Goal: Task Accomplishment & Management: Use online tool/utility

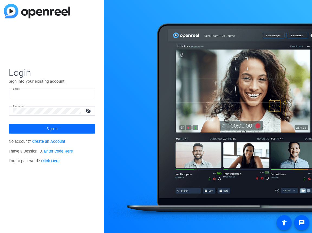
type input "[EMAIL_ADDRESS][DOMAIN_NAME]"
click at [49, 127] on span "Sign in" at bounding box center [52, 129] width 11 height 14
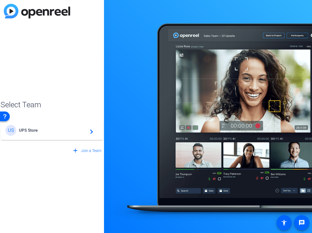
click at [71, 136] on mat-card-content "US UPS Store navigate_next" at bounding box center [52, 129] width 102 height 19
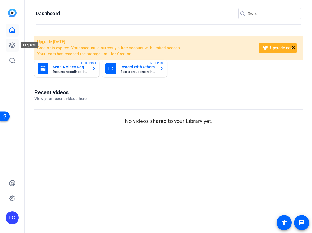
click at [12, 43] on icon at bounding box center [11, 44] width 5 height 5
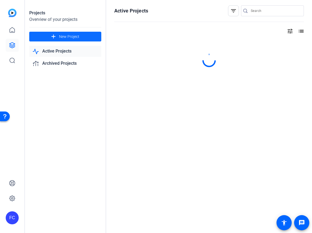
click at [71, 37] on span "New Project" at bounding box center [69, 37] width 20 height 6
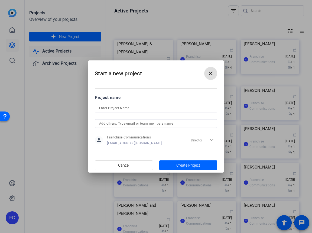
click at [0, 0] on input at bounding box center [0, 0] width 0 height 0
type input "[PERSON_NAME]"
click at [0, 0] on span "Create Project" at bounding box center [0, 0] width 0 height 0
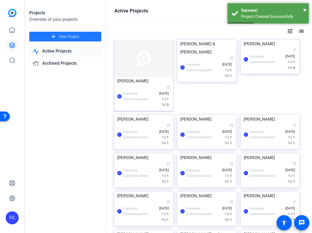
click at [146, 97] on div "FC Franchise Communications calendar_today Aug 26 group / 1 radio / 0" at bounding box center [143, 96] width 53 height 23
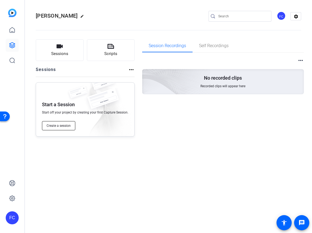
click at [66, 127] on span "Create a session" at bounding box center [59, 125] width 24 height 4
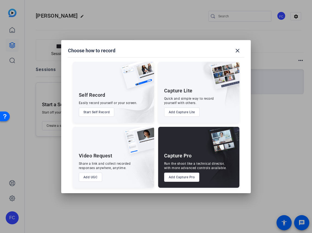
click at [180, 177] on button "Add Capture Pro" at bounding box center [181, 176] width 35 height 9
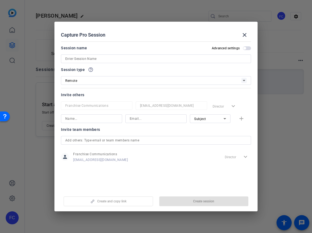
click at [118, 58] on input at bounding box center [155, 58] width 181 height 6
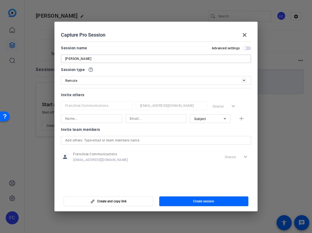
type input "[PERSON_NAME]"
click at [244, 48] on span "button" at bounding box center [244, 48] width 3 height 3
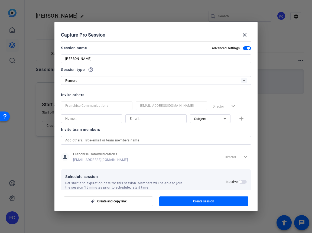
click at [247, 47] on span "button" at bounding box center [248, 48] width 3 height 3
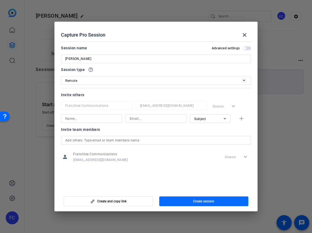
click at [203, 201] on span "Create session" at bounding box center [203, 201] width 21 height 4
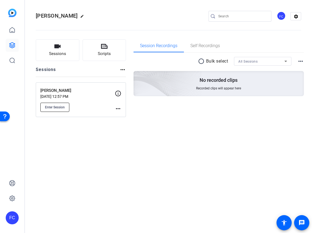
click at [58, 107] on span "Enter Session" at bounding box center [55, 107] width 20 height 4
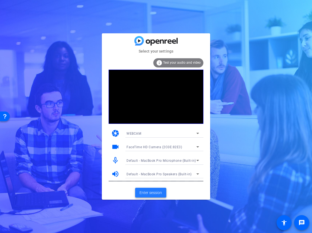
click at [156, 193] on span "Enter session" at bounding box center [150, 193] width 22 height 6
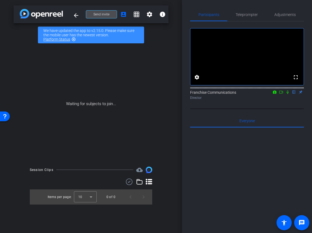
click at [107, 15] on span "Send invite" at bounding box center [101, 14] width 16 height 4
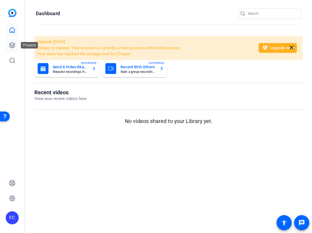
click at [12, 45] on icon at bounding box center [11, 44] width 5 height 5
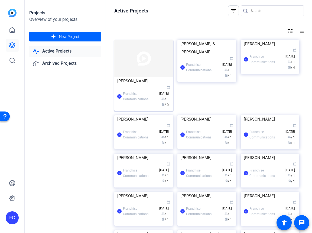
click at [141, 89] on div "FC Franchise Communications calendar_today Aug 26 group / 1 radio / 0" at bounding box center [143, 96] width 53 height 23
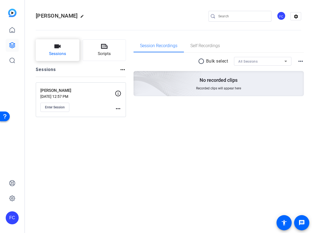
click at [66, 51] on button "Sessions" at bounding box center [58, 50] width 44 height 22
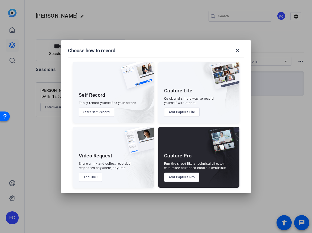
click at [183, 175] on button "Add Capture Pro" at bounding box center [181, 176] width 35 height 9
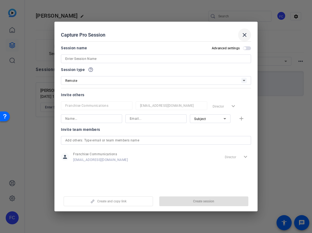
click at [245, 37] on mat-icon "close" at bounding box center [244, 35] width 6 height 6
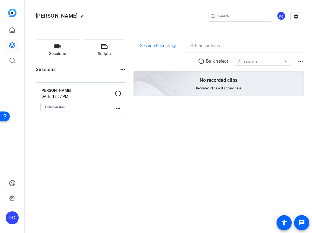
click at [123, 183] on div "Bryan Dobson edit FC settings Sessions Scripts Sessions more_horiz Bryan Dobson…" at bounding box center [168, 116] width 287 height 233
click at [10, 45] on icon at bounding box center [11, 44] width 5 height 5
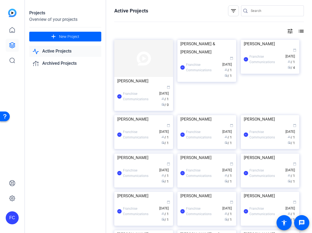
click at [53, 53] on link "Active Projects" at bounding box center [65, 51] width 72 height 11
click at [143, 108] on div "FC Franchise Communications calendar_today Aug 26 group / 1 radio / 0" at bounding box center [143, 96] width 53 height 23
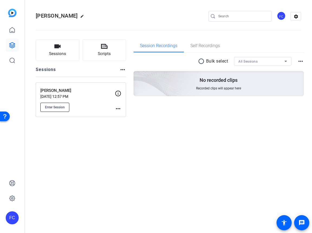
click at [60, 108] on span "Enter Session" at bounding box center [55, 107] width 20 height 4
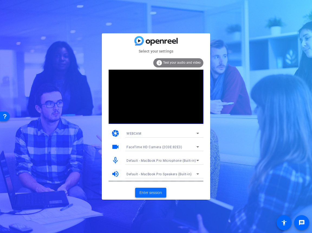
click at [154, 194] on span "Enter session" at bounding box center [150, 193] width 22 height 6
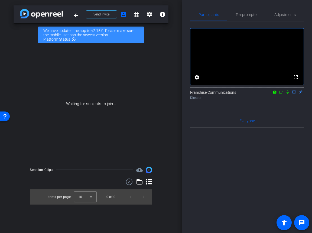
click at [294, 94] on mat-icon "flip" at bounding box center [294, 91] width 6 height 5
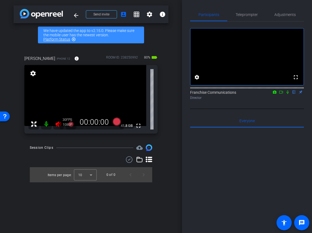
click at [58, 126] on icon at bounding box center [58, 123] width 6 height 5
click at [57, 124] on icon at bounding box center [58, 123] width 6 height 5
click at [57, 123] on icon at bounding box center [58, 123] width 6 height 5
click at [287, 14] on span "Adjustments" at bounding box center [284, 15] width 21 height 4
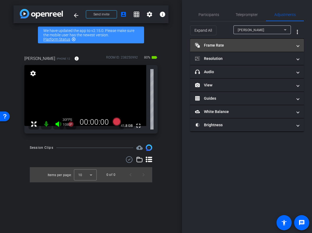
click at [220, 44] on mat-panel-title "Frame Rate Frame Rate" at bounding box center [243, 45] width 97 height 6
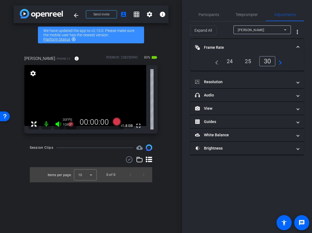
click at [230, 62] on div "24" at bounding box center [229, 61] width 14 height 9
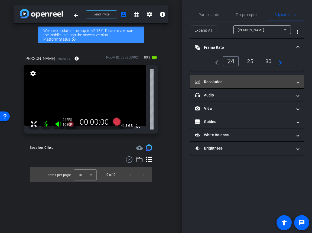
click at [236, 78] on mat-expansion-panel-header "Resolution" at bounding box center [247, 81] width 114 height 13
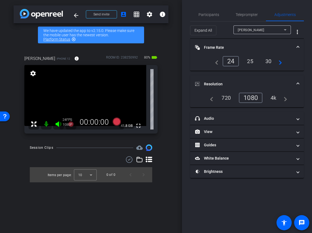
click at [274, 99] on div "4k" at bounding box center [273, 97] width 14 height 9
click at [213, 14] on span "Participants" at bounding box center [208, 15] width 21 height 4
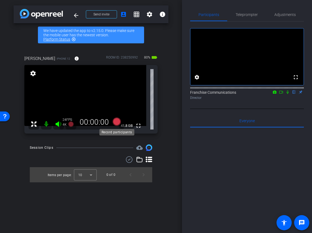
click at [117, 122] on icon at bounding box center [117, 121] width 8 height 8
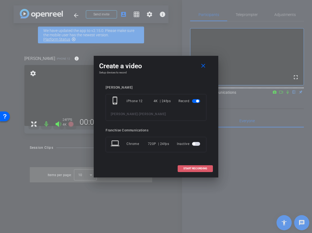
click at [197, 168] on span "START RECORDING" at bounding box center [195, 168] width 24 height 3
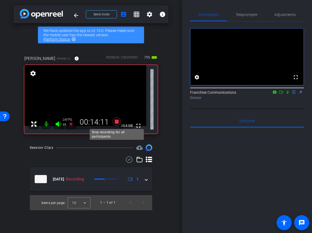
click at [118, 122] on icon at bounding box center [117, 121] width 8 height 8
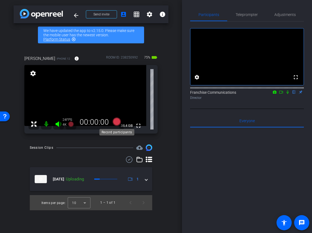
click at [119, 121] on icon at bounding box center [117, 121] width 8 height 8
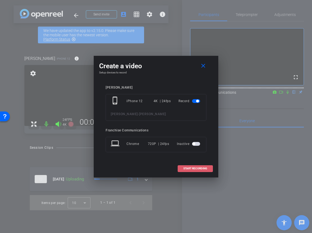
click at [205, 169] on span "START RECORDING" at bounding box center [195, 168] width 24 height 3
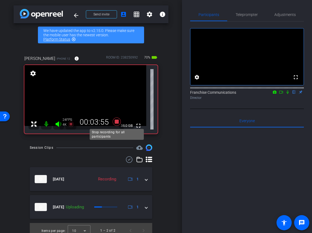
click at [118, 122] on icon at bounding box center [117, 121] width 8 height 8
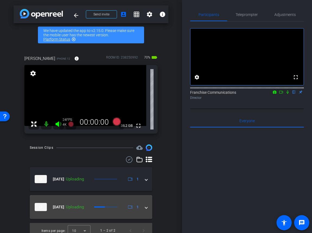
click at [145, 207] on span at bounding box center [146, 207] width 2 height 6
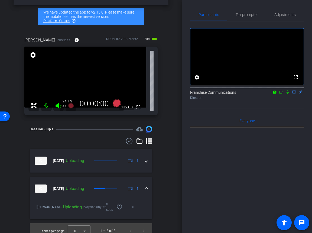
scroll to position [18, 0]
